Goal: Task Accomplishment & Management: Use online tool/utility

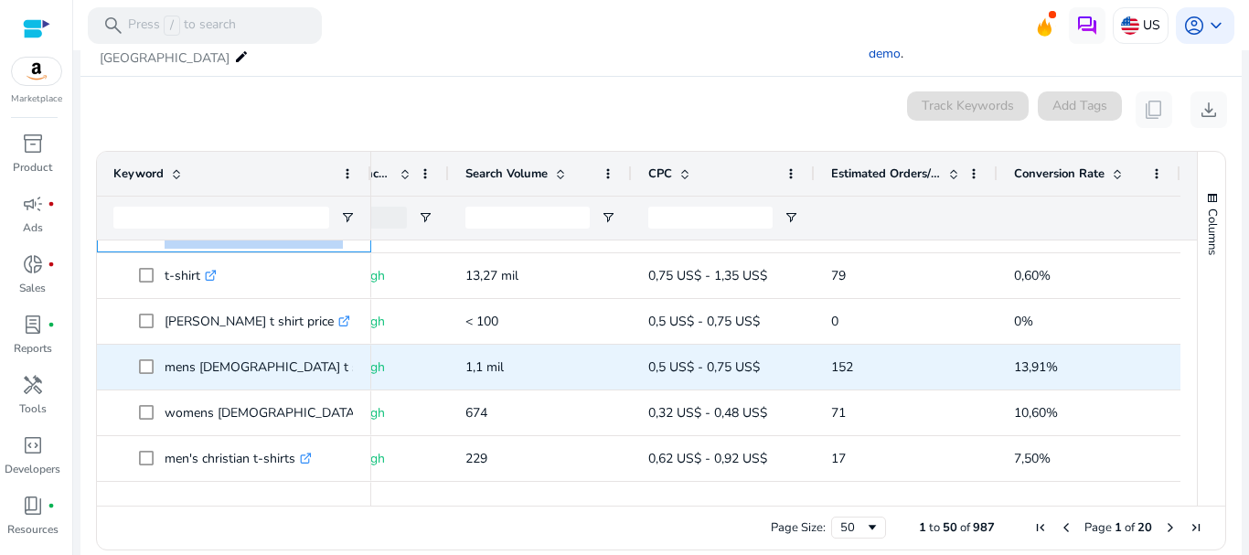
scroll to position [1280, 0]
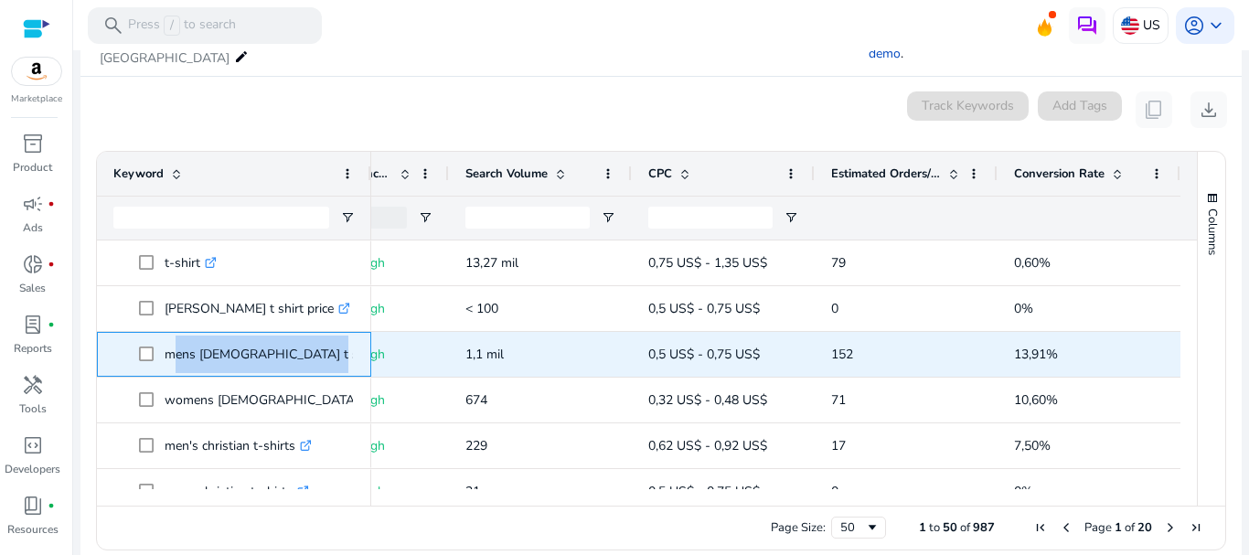
drag, startPoint x: 165, startPoint y: 328, endPoint x: 293, endPoint y: 329, distance: 127.1
click at [293, 335] on p "mens [DEMOGRAPHIC_DATA] t shirts .st0{fill:#2c8af8}" at bounding box center [283, 353] width 236 height 37
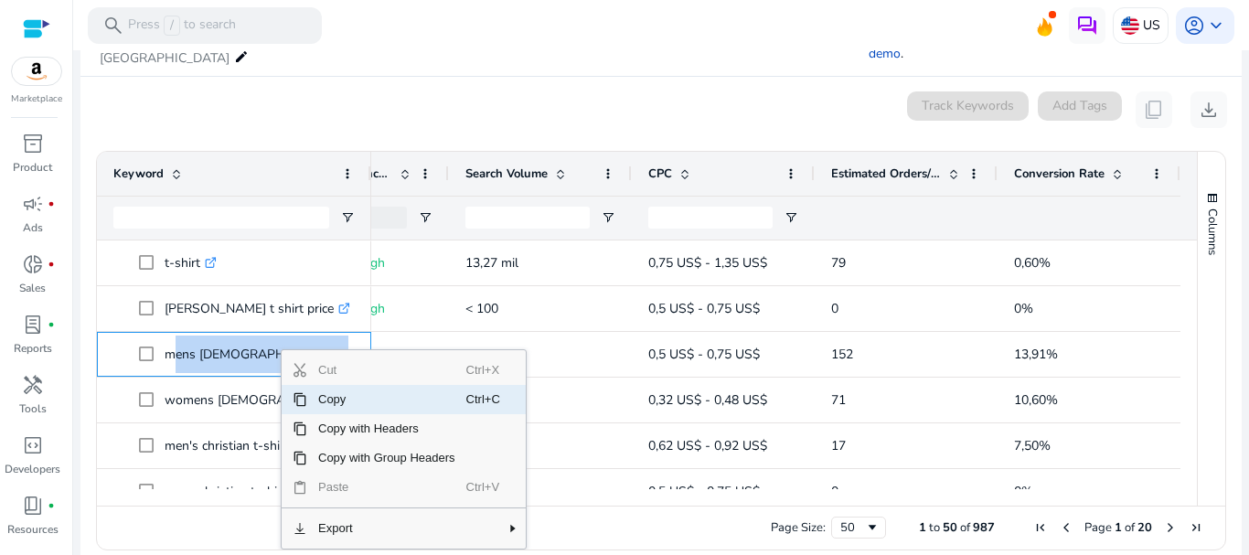
click at [343, 385] on span "Copy" at bounding box center [386, 399] width 159 height 29
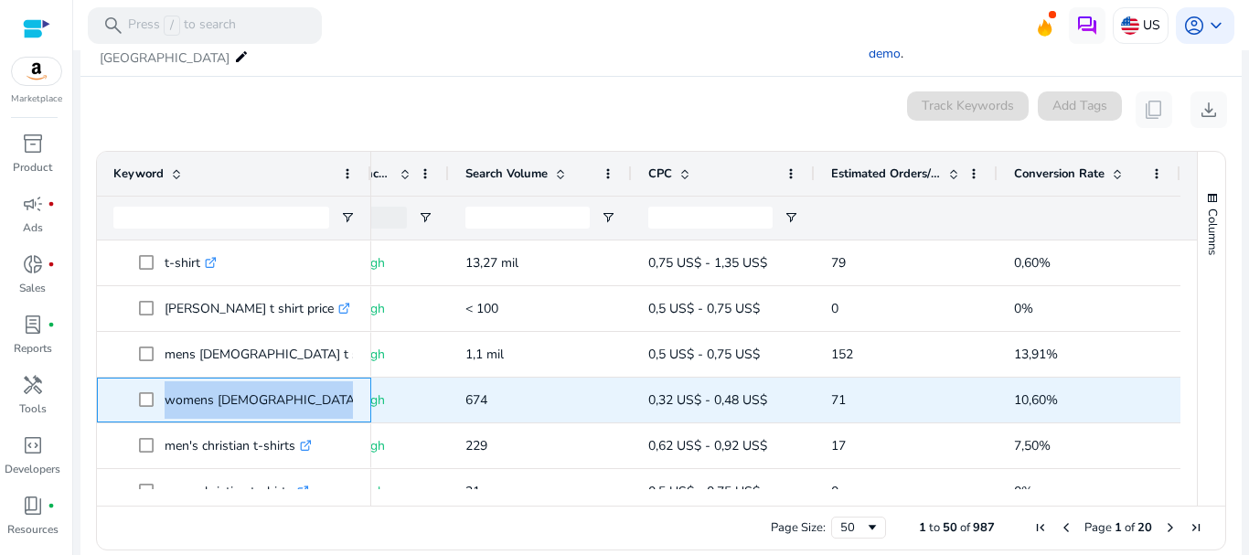
drag, startPoint x: 162, startPoint y: 382, endPoint x: 312, endPoint y: 367, distance: 150.6
click at [312, 381] on span "womens [DEMOGRAPHIC_DATA] t shirts .st0{fill:#2c8af8}" at bounding box center [247, 399] width 216 height 37
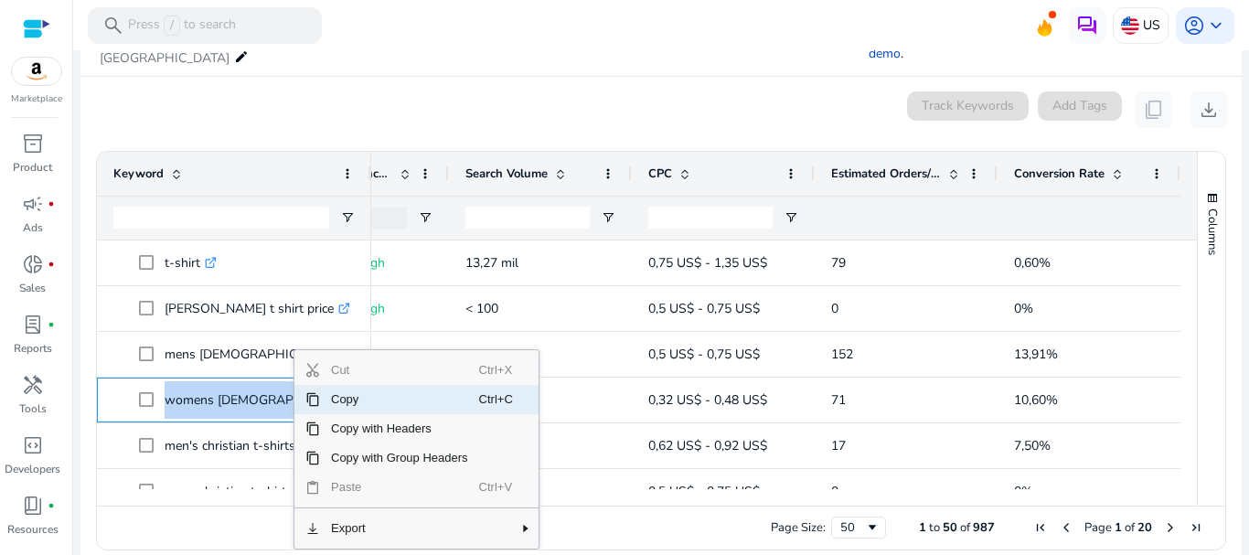
click at [324, 385] on span "Copy" at bounding box center [399, 399] width 159 height 29
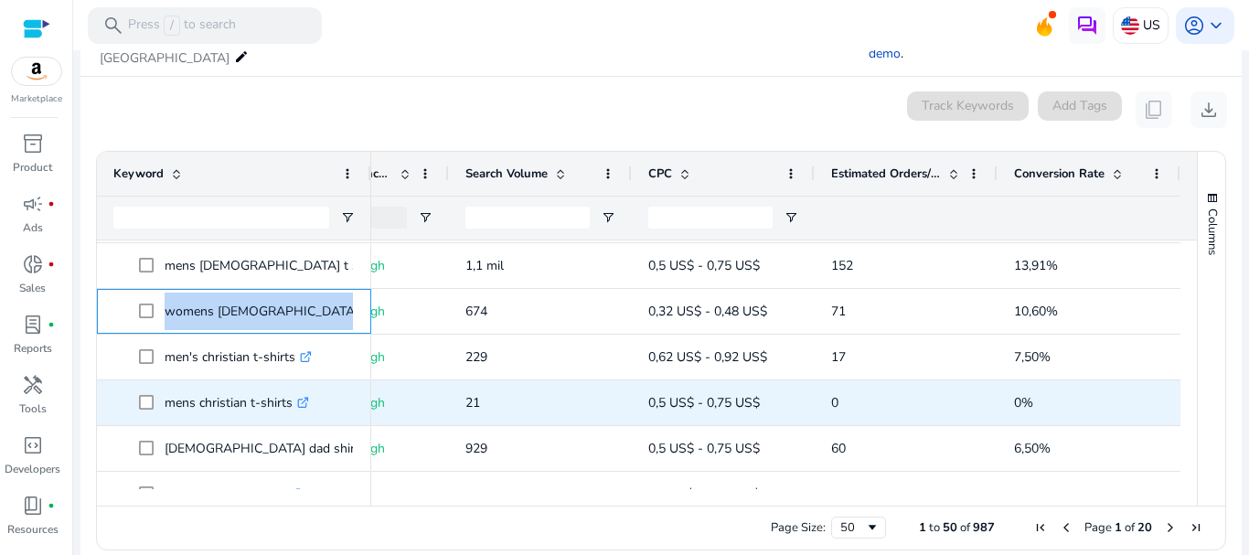
scroll to position [1371, 0]
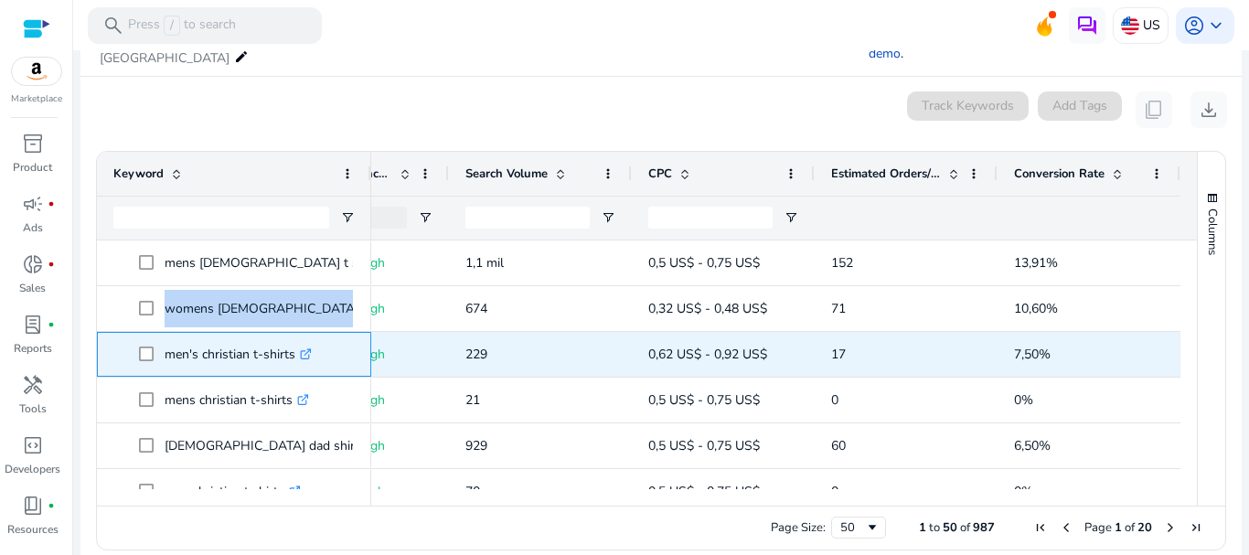
drag, startPoint x: 165, startPoint y: 333, endPoint x: 302, endPoint y: 326, distance: 137.3
click at [302, 335] on p "men's christian t-shirts .st0{fill:#2c8af8}" at bounding box center [238, 353] width 147 height 37
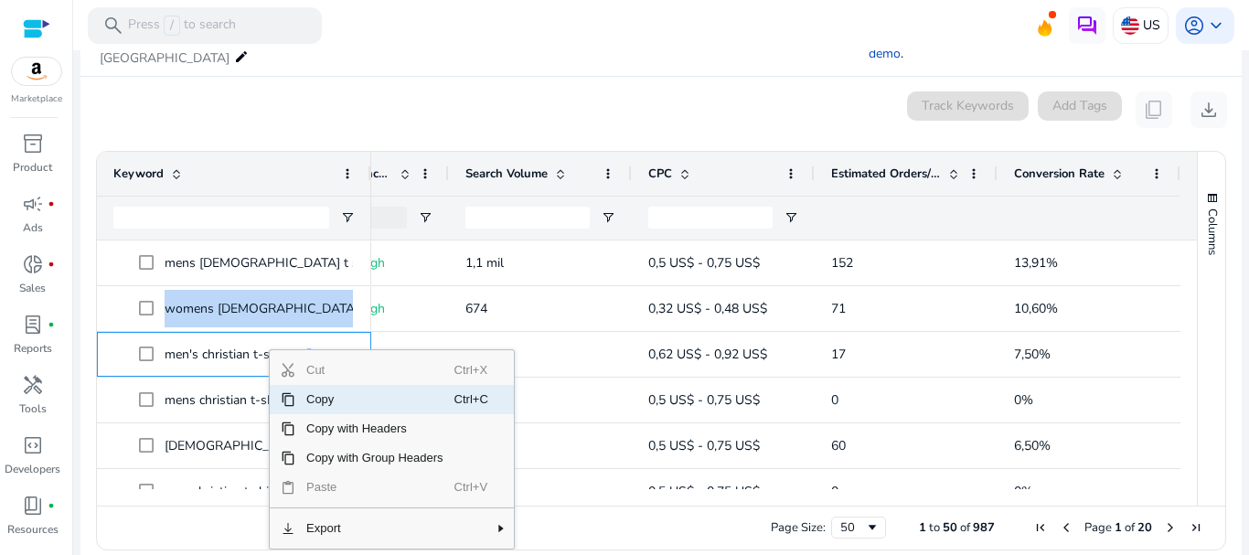
click at [332, 385] on span "Copy" at bounding box center [374, 399] width 159 height 29
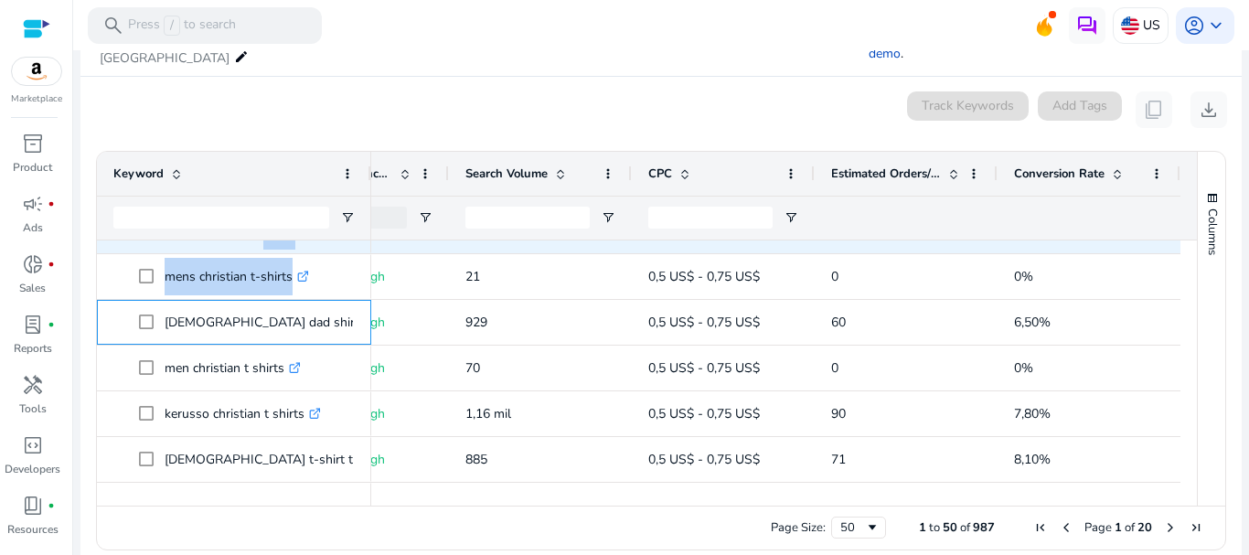
scroll to position [1479, 0]
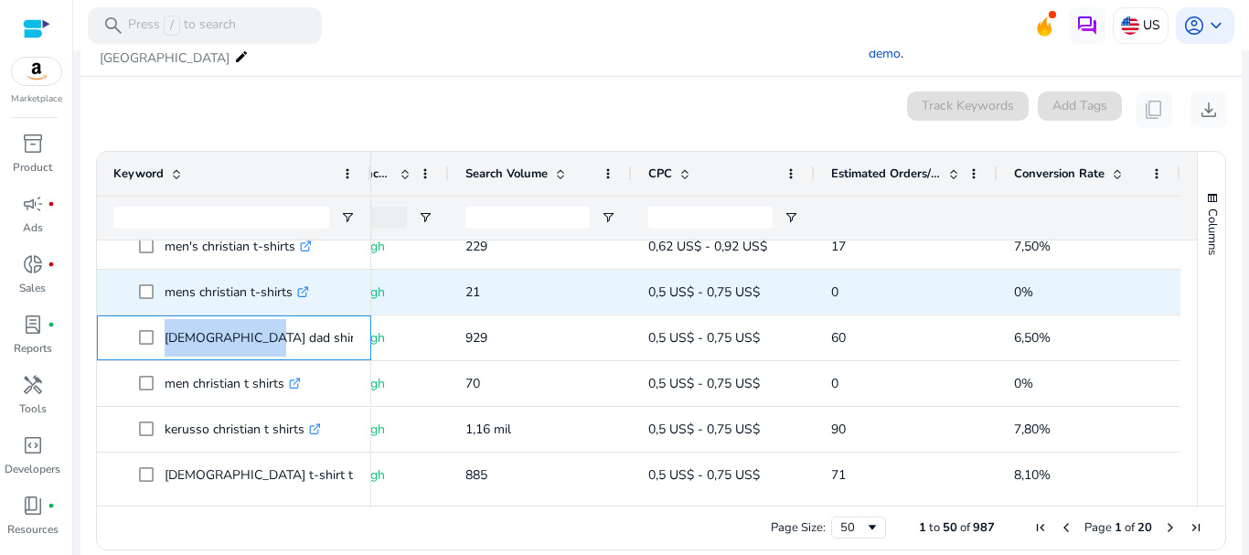
drag, startPoint x: 162, startPoint y: 241, endPoint x: 240, endPoint y: 296, distance: 95.9
click at [240, 316] on div "[DEMOGRAPHIC_DATA] dad shirt .st0{fill:#2c8af8}" at bounding box center [233, 337] width 241 height 43
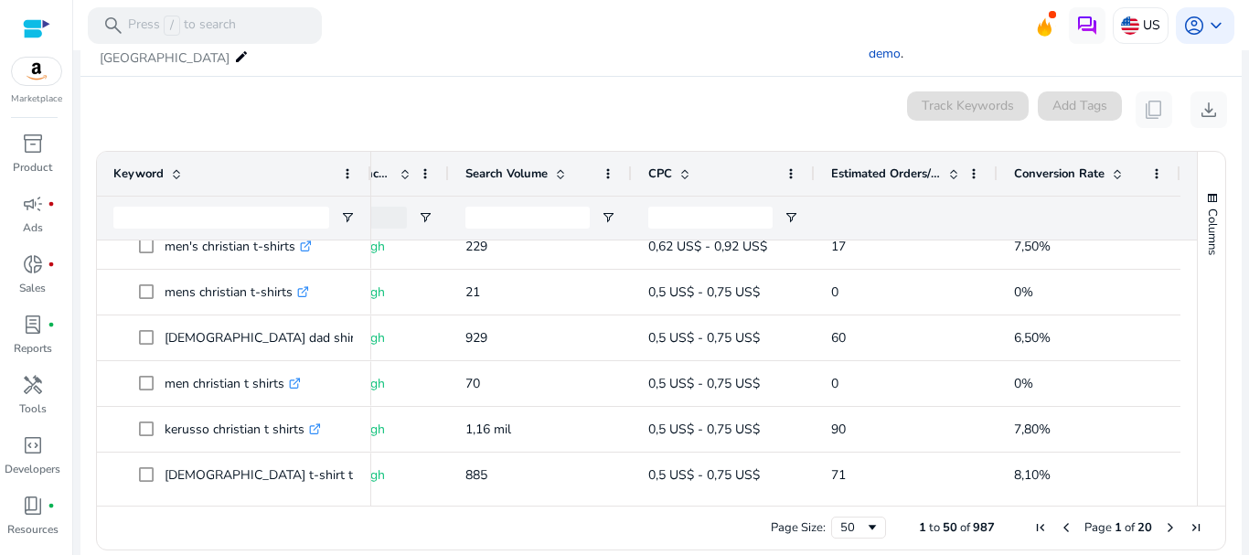
click at [263, 91] on div "0 keyword(s) selected Track Keywords Add Tags content_copy download" at bounding box center [661, 109] width 1132 height 37
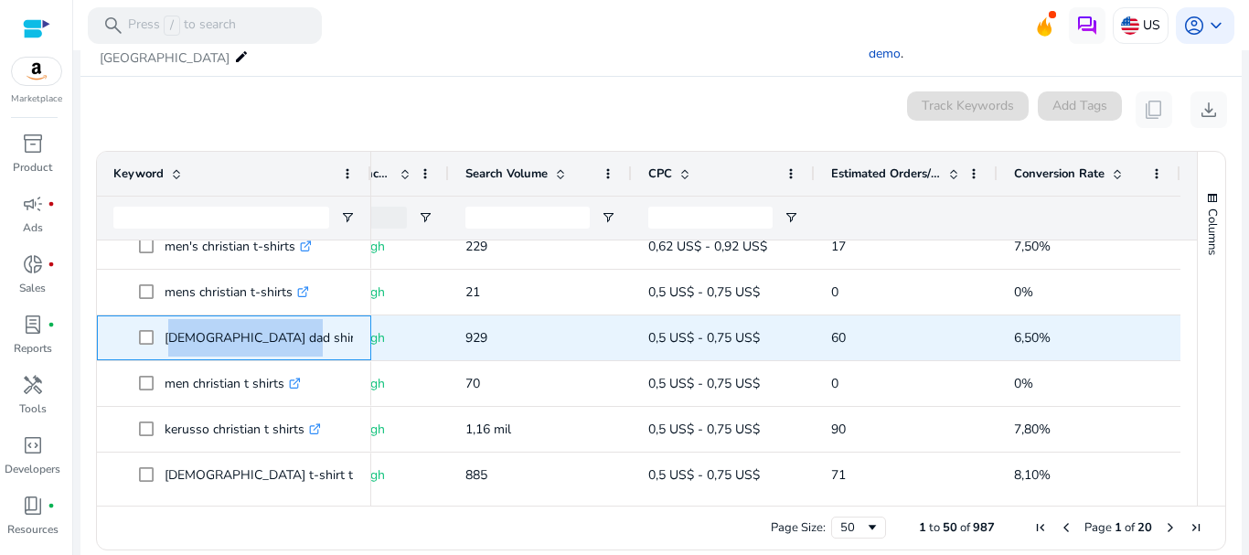
drag, startPoint x: 165, startPoint y: 318, endPoint x: 280, endPoint y: 317, distance: 115.2
click at [280, 319] on p "[DEMOGRAPHIC_DATA] dad shirt .st0{fill:#2c8af8}" at bounding box center [270, 337] width 211 height 37
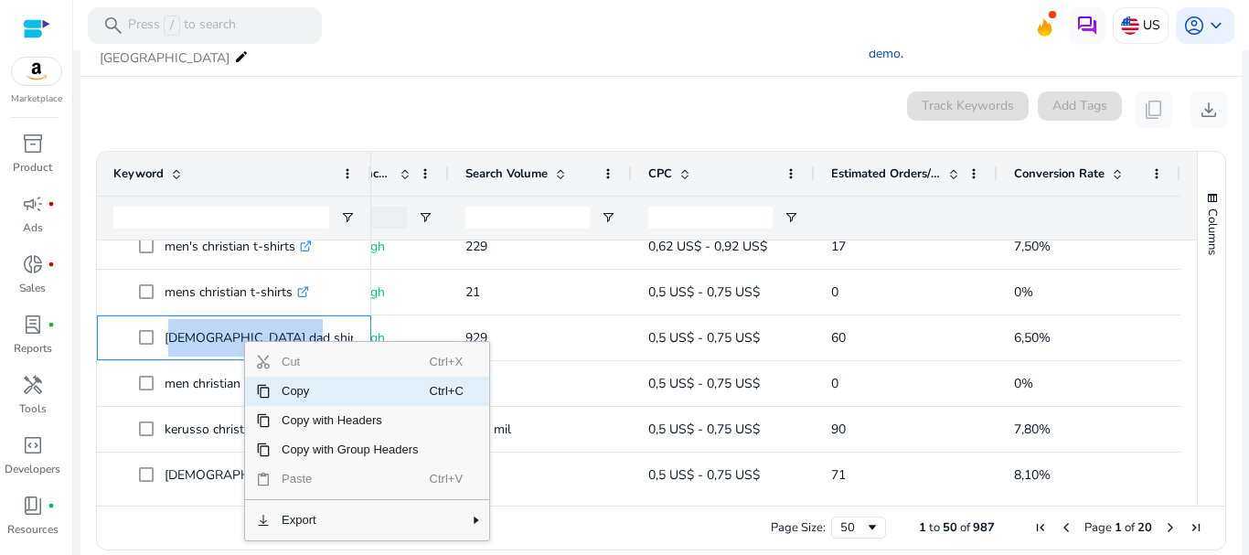
click at [282, 377] on span "Copy" at bounding box center [350, 391] width 159 height 29
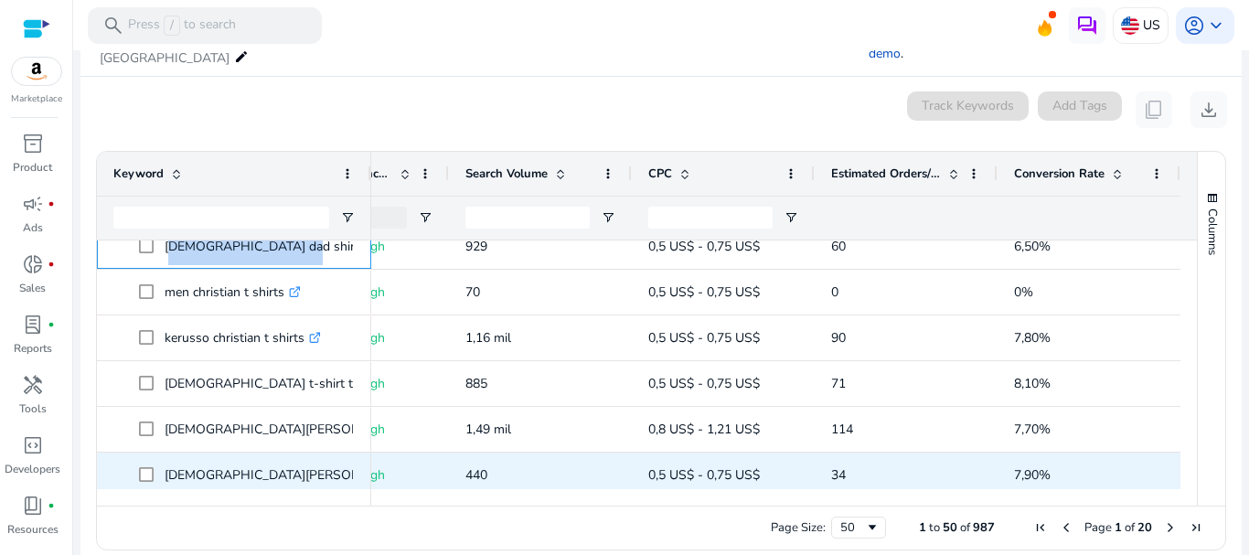
scroll to position [1662, 0]
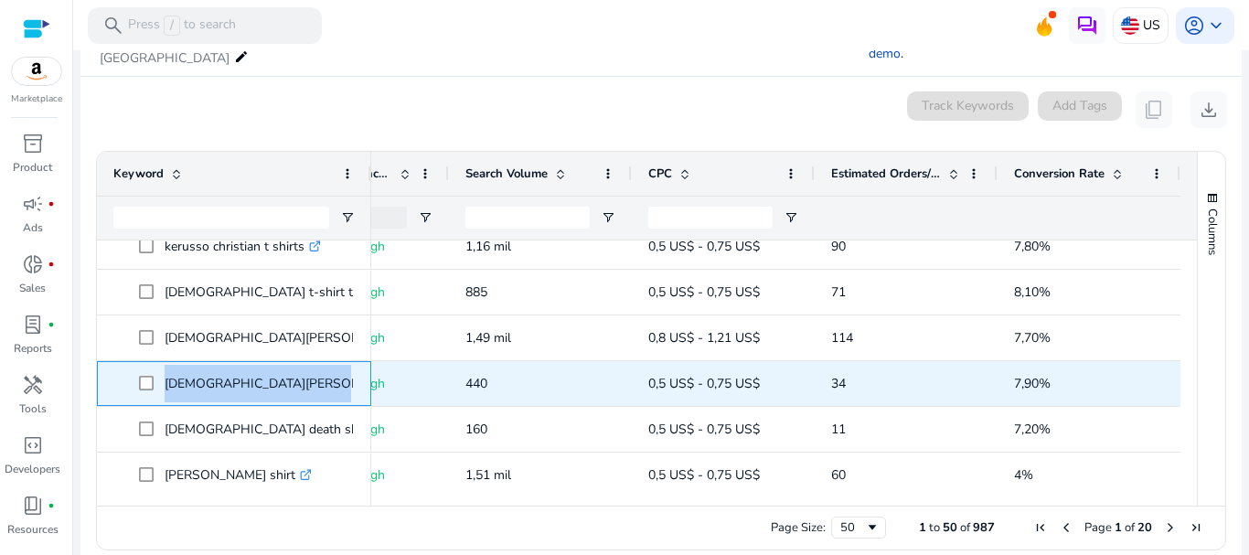
drag, startPoint x: 163, startPoint y: 362, endPoint x: 286, endPoint y: 362, distance: 123.4
click at [286, 365] on span "[DEMOGRAPHIC_DATA][PERSON_NAME][DATE] shirt .st0{fill:#2c8af8}" at bounding box center [247, 383] width 216 height 37
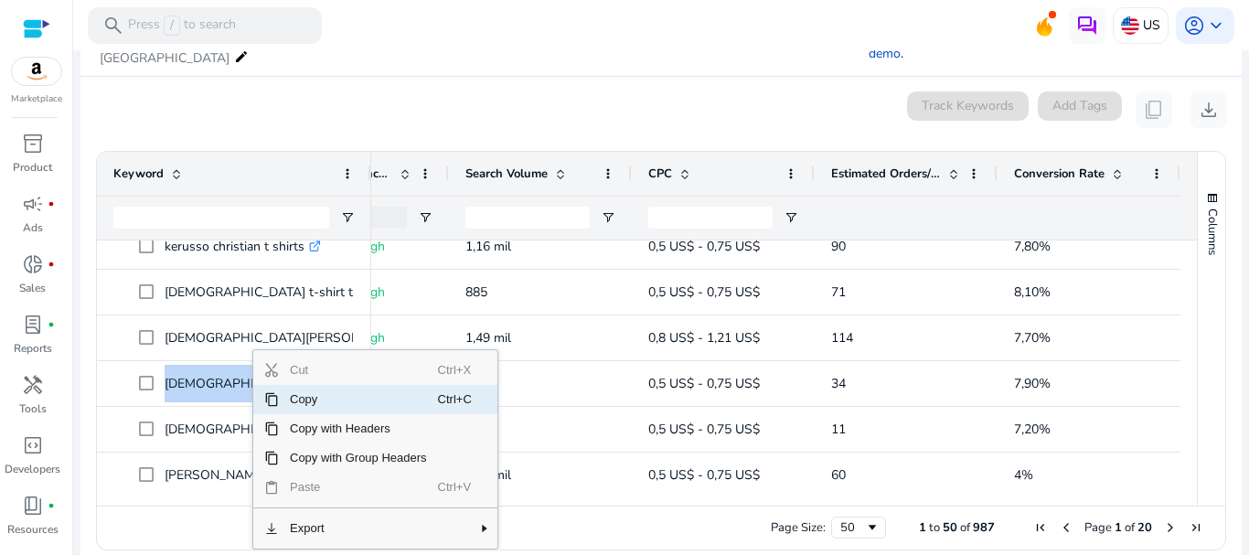
click at [281, 385] on span "Copy" at bounding box center [358, 399] width 159 height 29
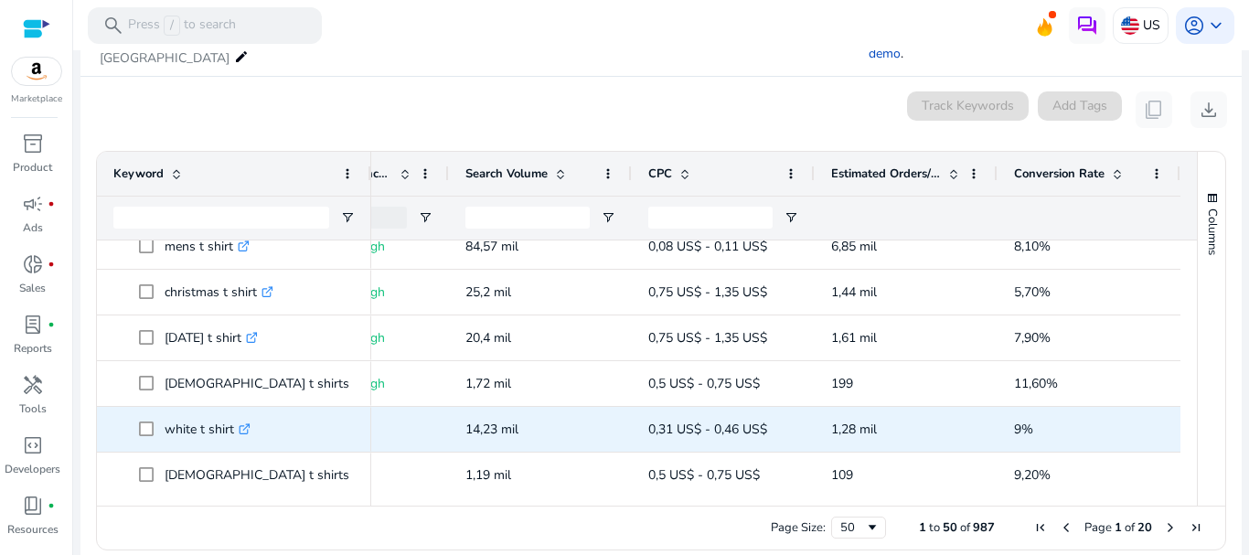
scroll to position [0, 0]
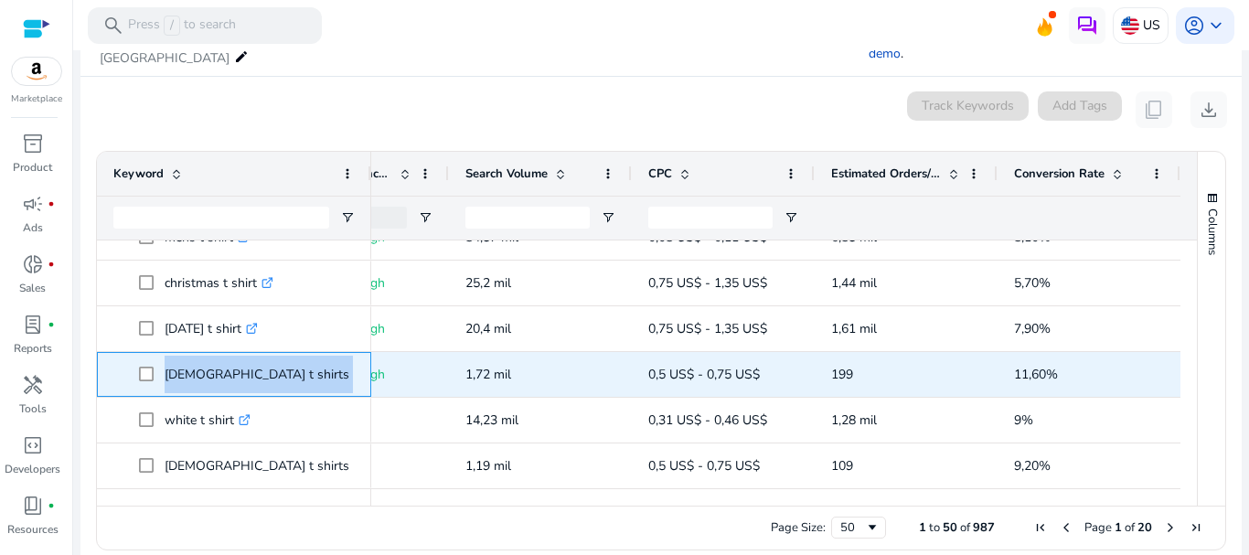
drag, startPoint x: 161, startPoint y: 352, endPoint x: 314, endPoint y: 348, distance: 153.6
click at [314, 356] on span "[DEMOGRAPHIC_DATA] t shirts for men .st0{fill:#2c8af8}" at bounding box center [247, 374] width 216 height 37
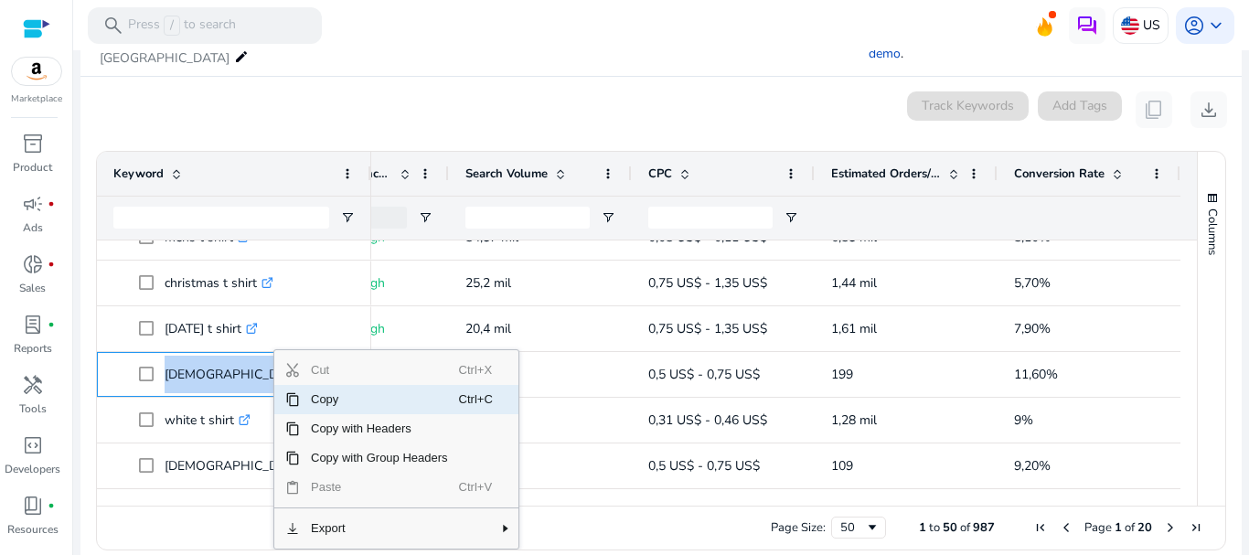
click at [319, 388] on span "Copy" at bounding box center [379, 399] width 159 height 29
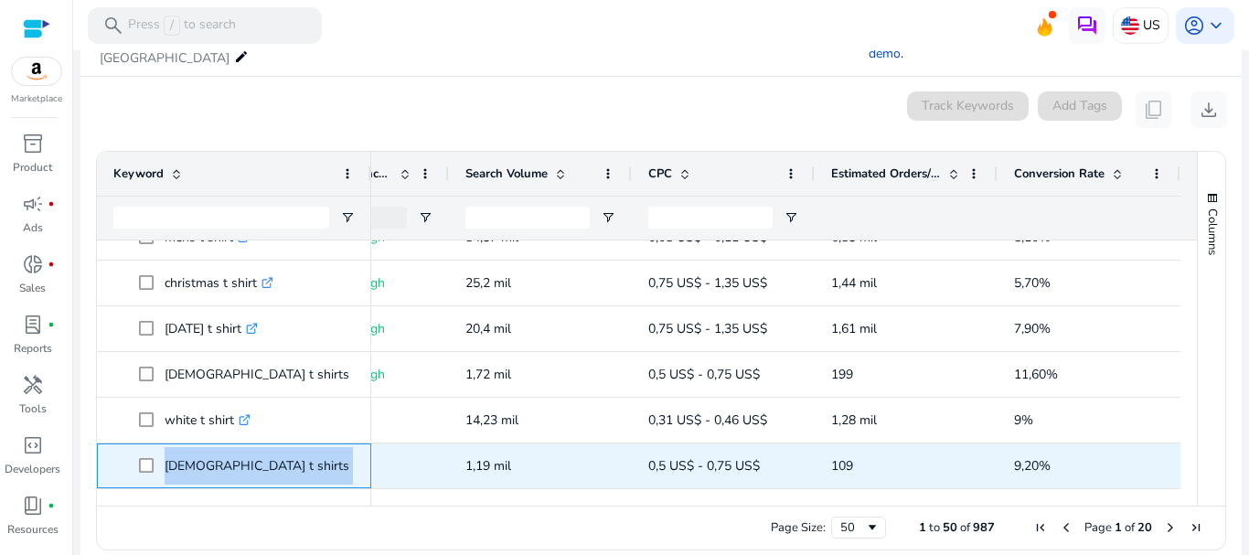
drag, startPoint x: 164, startPoint y: 442, endPoint x: 326, endPoint y: 436, distance: 162.8
click at [326, 447] on span "[DEMOGRAPHIC_DATA] t shirts for women .st0{fill:#2c8af8}" at bounding box center [247, 465] width 216 height 37
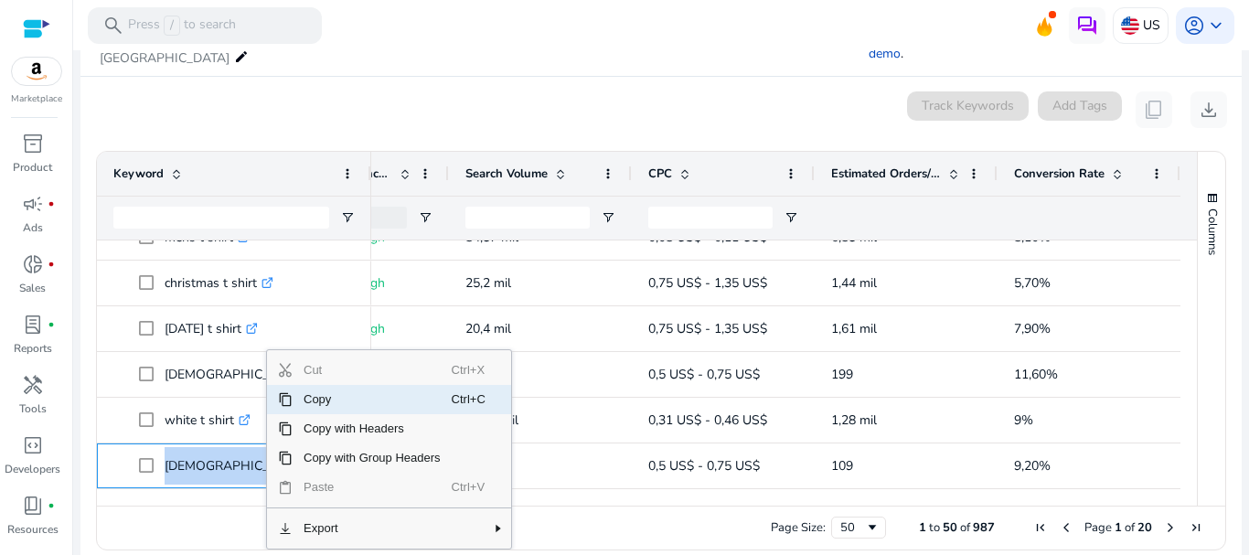
click at [336, 385] on span "Copy" at bounding box center [372, 399] width 159 height 29
